Goal: Information Seeking & Learning: Learn about a topic

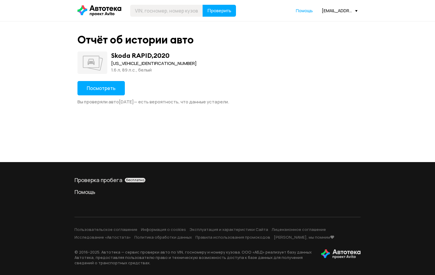
click at [108, 89] on span "Посмотреть" at bounding box center [101, 88] width 29 height 7
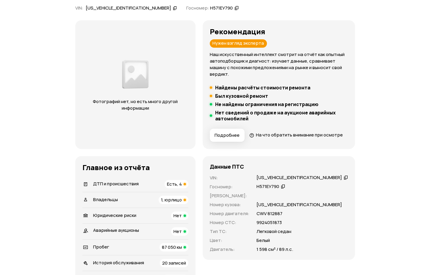
scroll to position [60, 0]
drag, startPoint x: 231, startPoint y: 104, endPoint x: 331, endPoint y: 105, distance: 100.7
click at [320, 105] on div "Не найдены ограничения на регистрацию" at bounding box center [264, 105] width 112 height 6
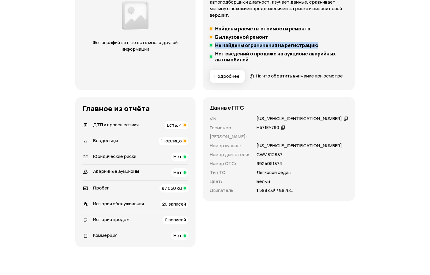
scroll to position [119, 0]
click at [124, 239] on div "Коммерция Нет" at bounding box center [136, 235] width 106 height 8
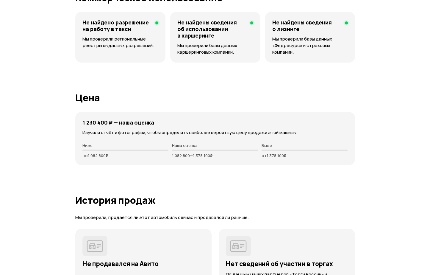
scroll to position [1563, 0]
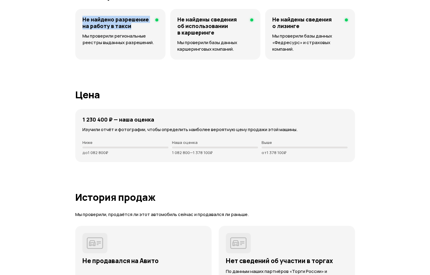
drag, startPoint x: 83, startPoint y: 29, endPoint x: 131, endPoint y: 36, distance: 49.3
click at [131, 29] on h4 "Не найдено разрешение на работу в такси" at bounding box center [117, 22] width 68 height 13
copy h4 "Не найдено разрешение на работу в такси"
